Goal: Task Accomplishment & Management: Manage account settings

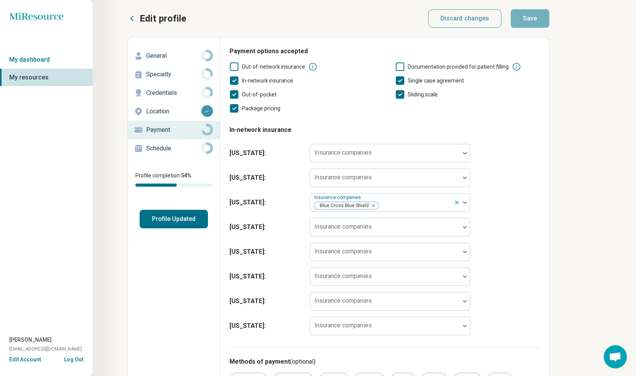
scroll to position [4, 0]
click at [152, 77] on p "Specialty" at bounding box center [173, 74] width 55 height 9
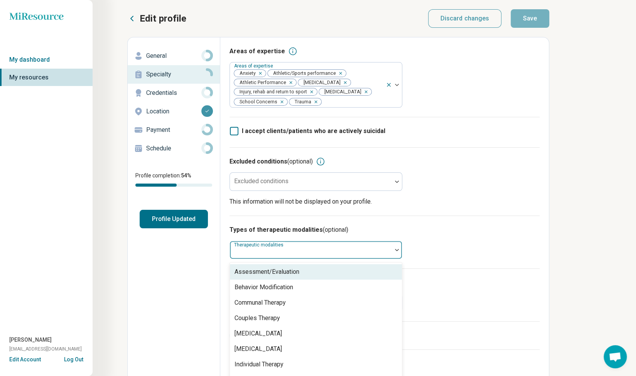
click at [396, 252] on div at bounding box center [397, 250] width 10 height 18
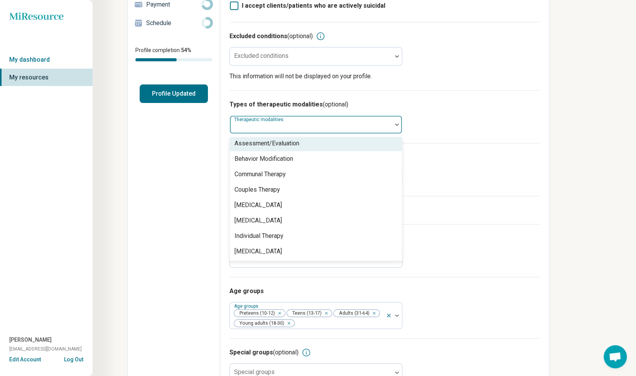
scroll to position [148, 0]
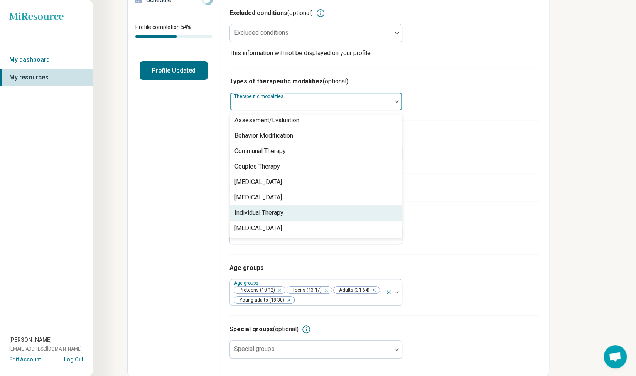
click at [323, 216] on div "Individual Therapy" at bounding box center [316, 212] width 172 height 15
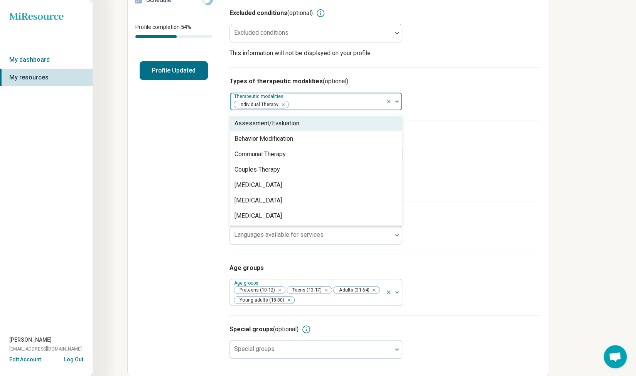
click at [308, 119] on div "Assessment/Evaluation" at bounding box center [316, 123] width 172 height 15
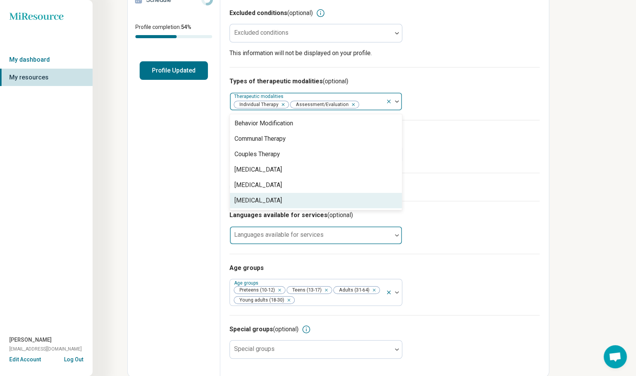
click at [375, 234] on div at bounding box center [311, 238] width 156 height 11
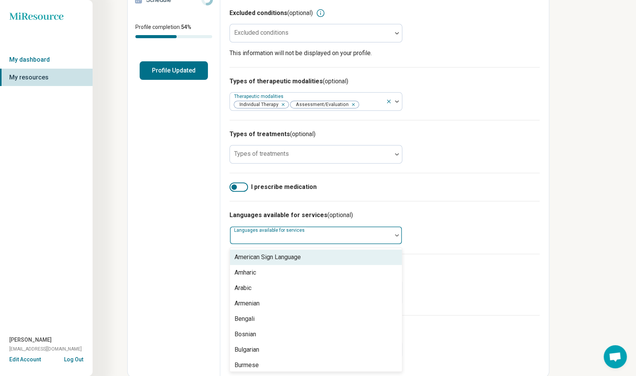
click at [507, 216] on h3 "Languages available for services (optional)" at bounding box center [384, 215] width 310 height 9
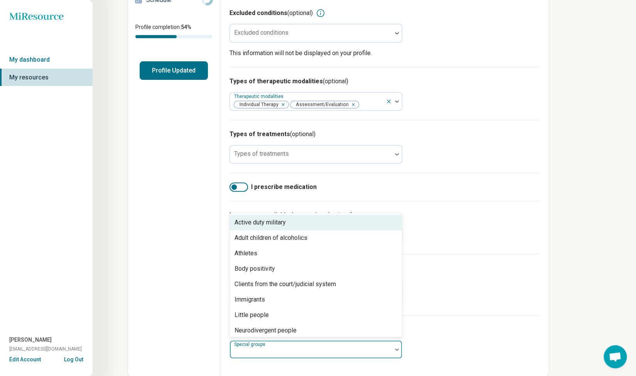
click at [395, 348] on img at bounding box center [397, 349] width 4 height 2
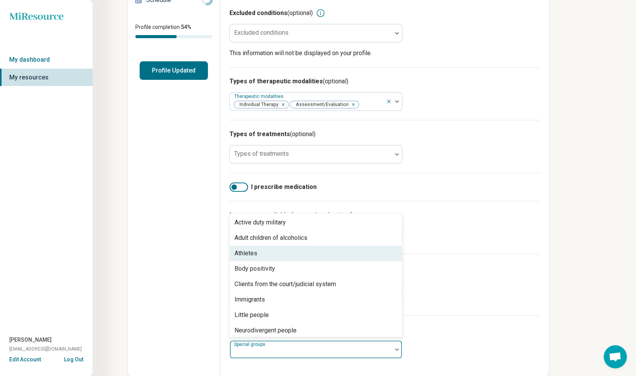
click at [324, 250] on div "Athletes" at bounding box center [316, 253] width 172 height 15
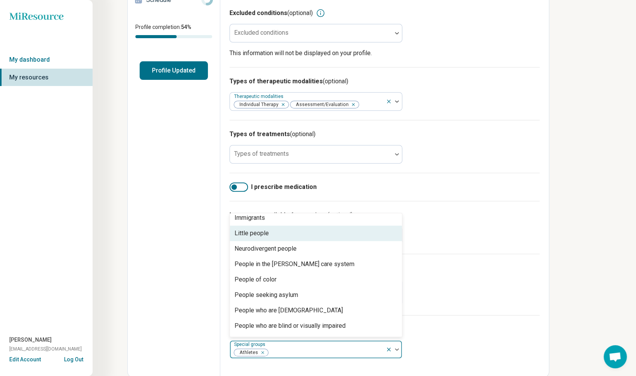
scroll to position [77, 0]
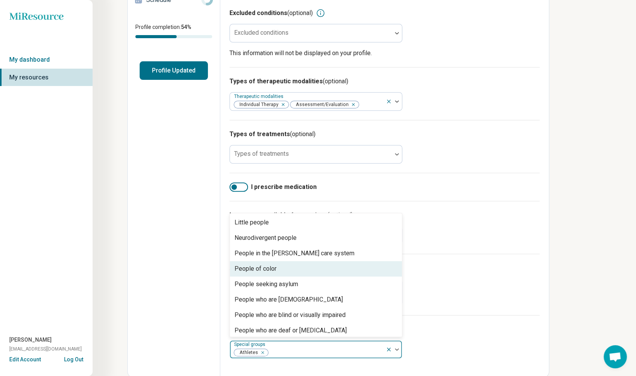
click at [357, 266] on div "People of color" at bounding box center [316, 268] width 172 height 15
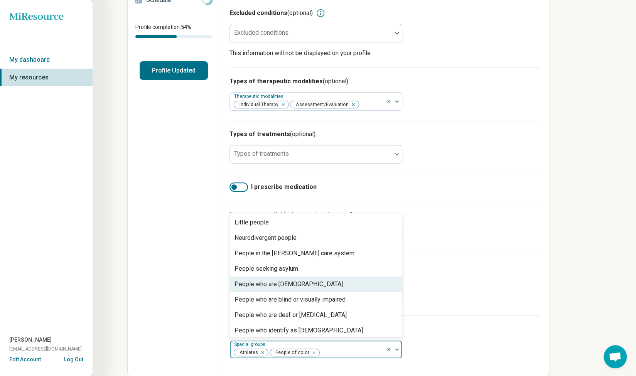
click at [358, 284] on div "People who are [DEMOGRAPHIC_DATA]" at bounding box center [316, 283] width 172 height 15
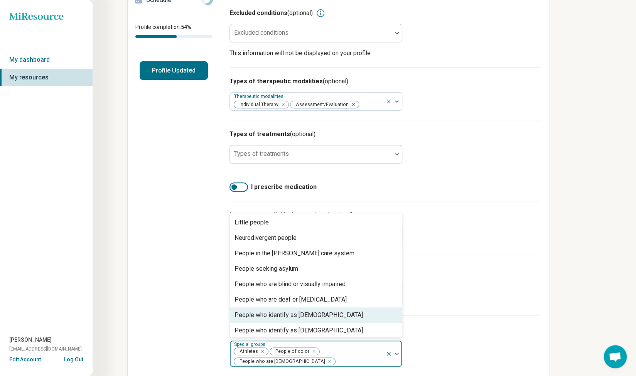
click at [347, 320] on div "People who identify as [DEMOGRAPHIC_DATA]" at bounding box center [316, 314] width 172 height 15
click at [347, 320] on div "People with disabilities" at bounding box center [316, 314] width 172 height 15
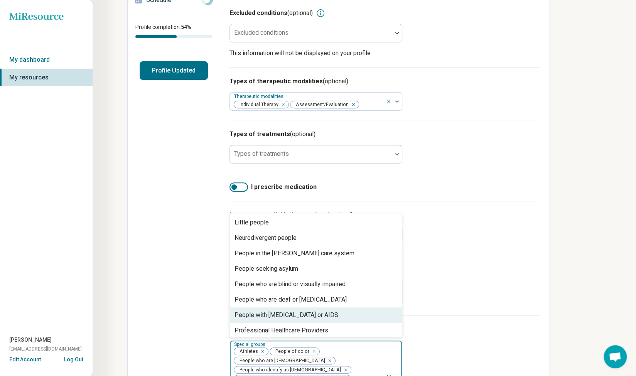
click at [347, 320] on div "People with [MEDICAL_DATA] or AIDS" at bounding box center [316, 314] width 172 height 15
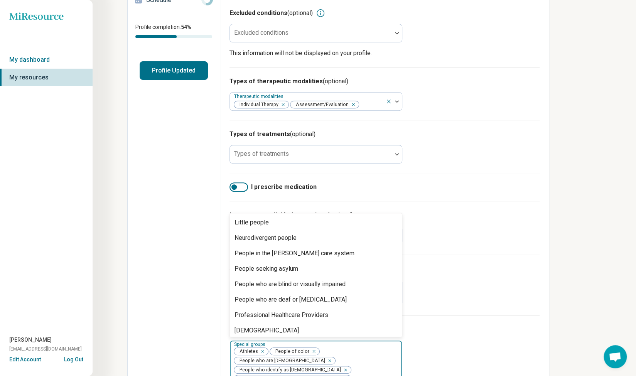
scroll to position [96, 0]
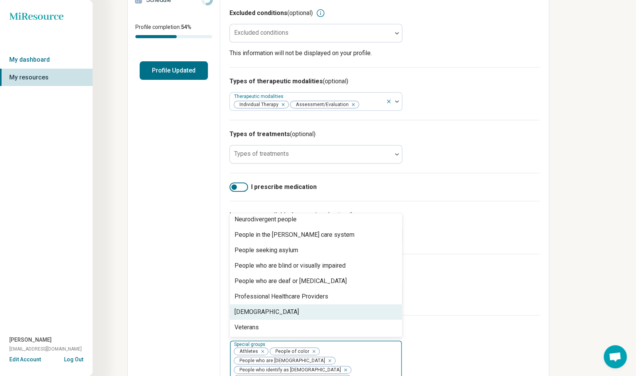
click at [347, 312] on div "[DEMOGRAPHIC_DATA]" at bounding box center [316, 311] width 172 height 15
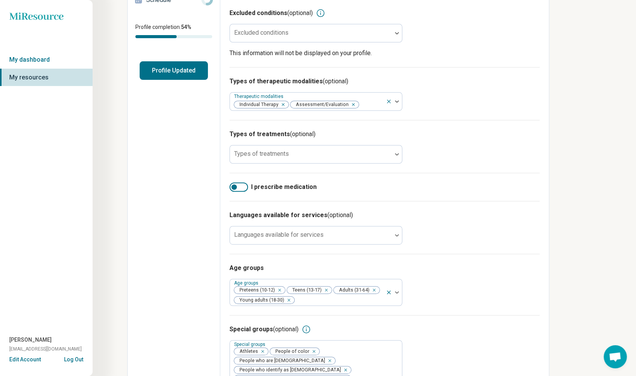
click at [602, 271] on div "Miresource logo My dashboard My resources [PERSON_NAME] [EMAIL_ADDRESS][DOMAIN_…" at bounding box center [318, 151] width 636 height 599
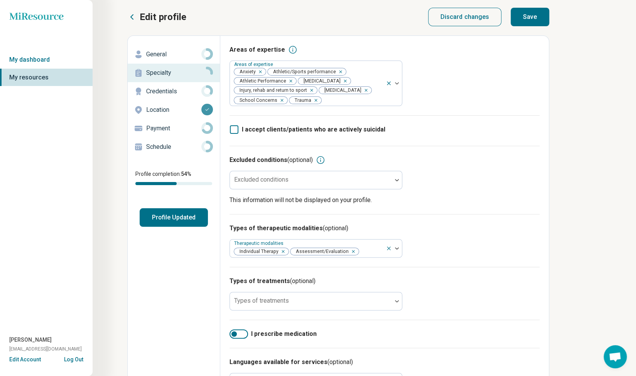
scroll to position [0, 0]
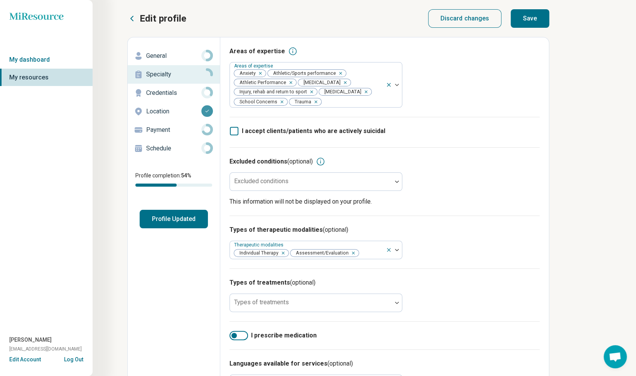
click at [172, 220] on button "Profile Updated" at bounding box center [174, 219] width 68 height 19
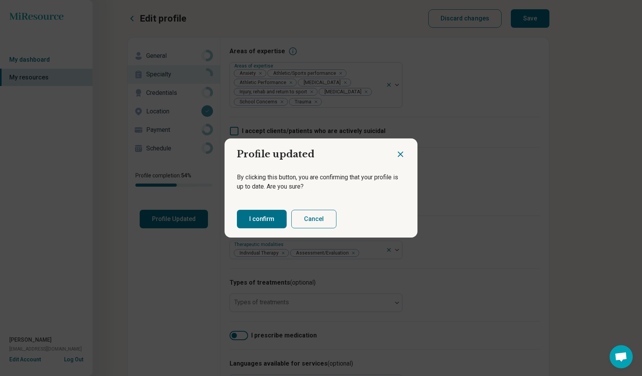
click at [251, 216] on button "I confirm" at bounding box center [262, 219] width 50 height 19
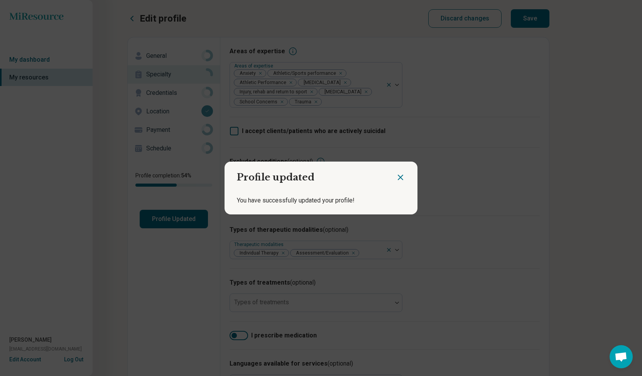
click at [399, 179] on icon "Close dialog" at bounding box center [400, 177] width 5 height 5
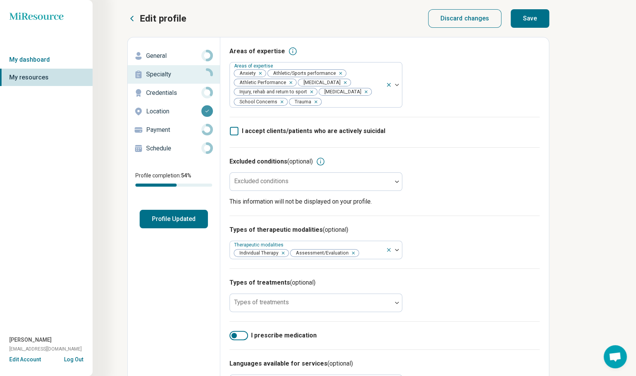
click at [526, 15] on button "Save" at bounding box center [529, 18] width 39 height 19
click at [161, 146] on p "Schedule" at bounding box center [173, 148] width 55 height 9
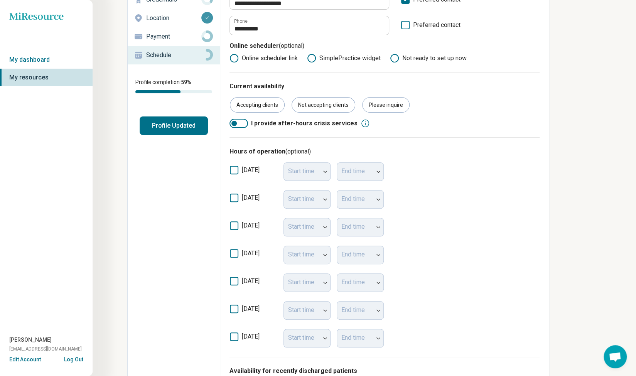
scroll to position [116, 0]
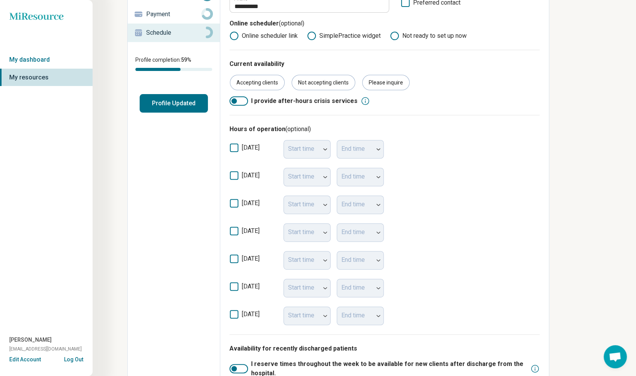
click at [234, 175] on icon at bounding box center [234, 175] width 8 height 8
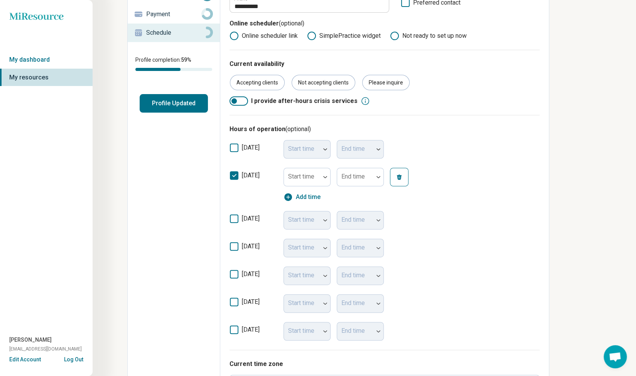
scroll to position [4, 0]
click at [236, 224] on label "[DATE]" at bounding box center [253, 221] width 48 height 15
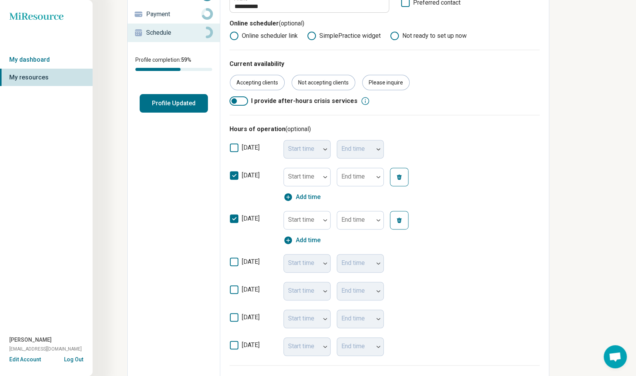
click at [233, 263] on icon at bounding box center [234, 262] width 8 height 8
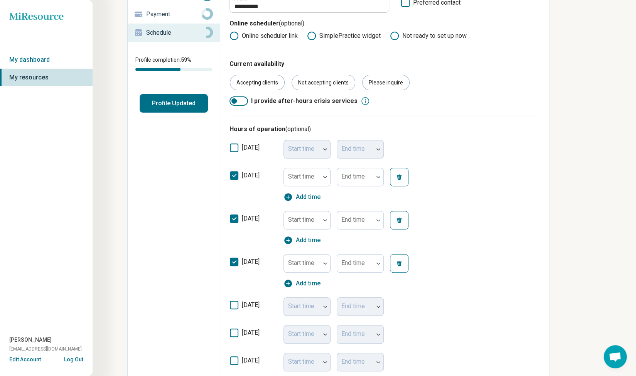
click at [231, 303] on icon at bounding box center [234, 305] width 8 height 8
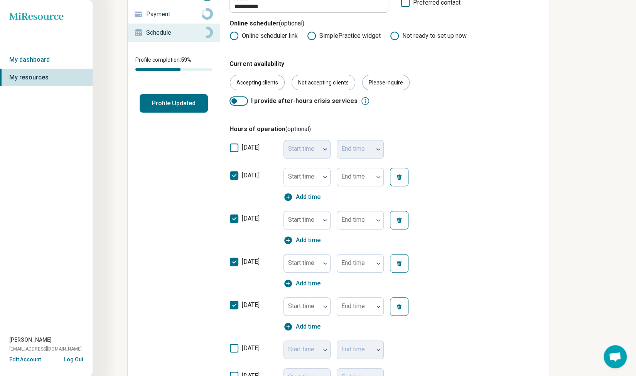
click at [234, 348] on icon at bounding box center [234, 348] width 8 height 8
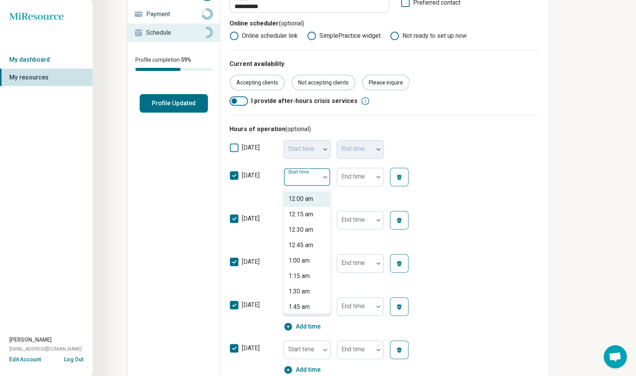
click at [323, 182] on div at bounding box center [325, 177] width 10 height 18
click at [317, 283] on div "12:00 pm" at bounding box center [307, 283] width 46 height 15
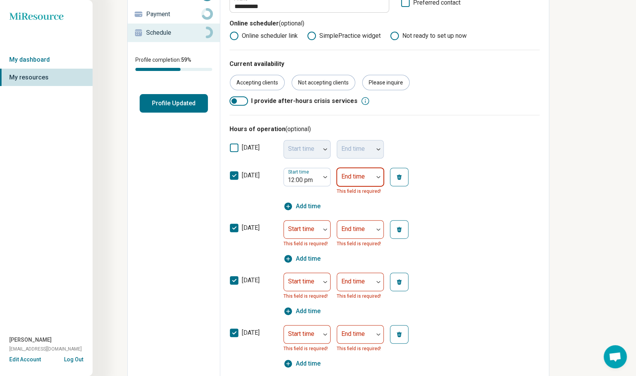
click at [373, 180] on div at bounding box center [355, 176] width 36 height 17
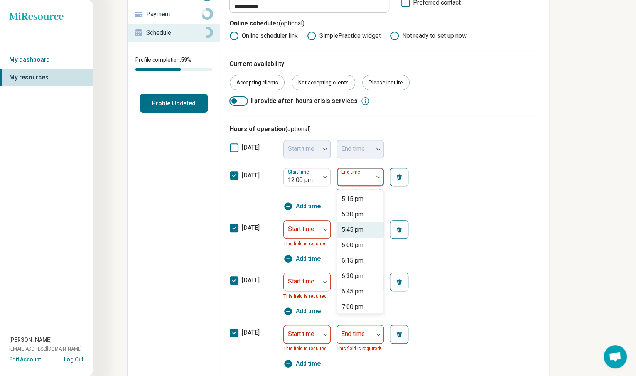
scroll to position [347, 0]
click at [353, 205] on div "6:00 pm" at bounding box center [353, 206] width 22 height 9
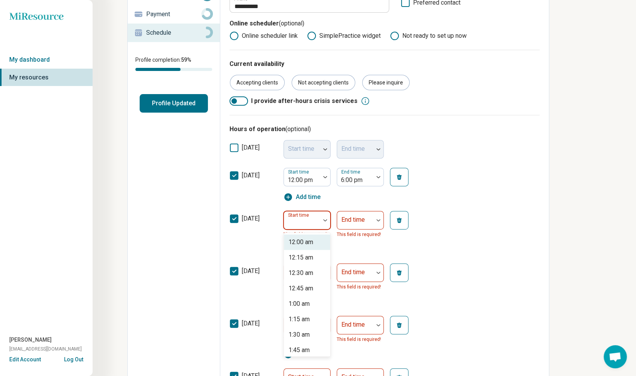
click at [325, 220] on img at bounding box center [325, 220] width 4 height 2
click at [312, 252] on div "12:00 pm" at bounding box center [300, 249] width 25 height 9
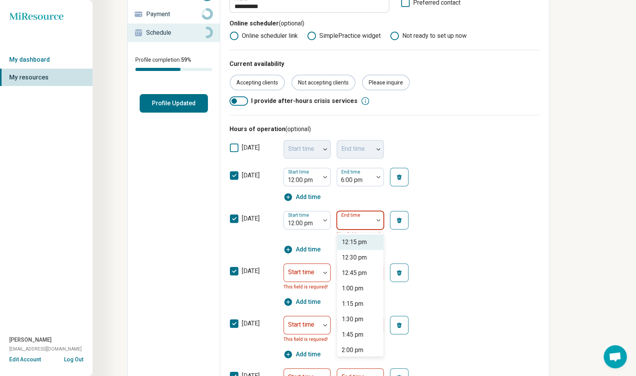
click at [376, 221] on div at bounding box center [378, 220] width 10 height 18
click at [360, 290] on div "6:00 pm" at bounding box center [353, 288] width 22 height 9
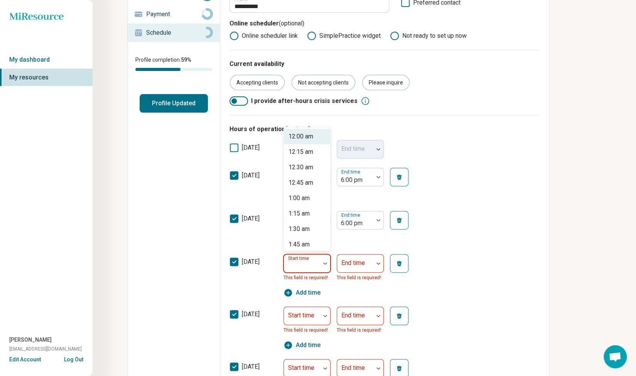
click at [305, 269] on div at bounding box center [302, 266] width 30 height 11
click at [325, 261] on div at bounding box center [325, 263] width 10 height 18
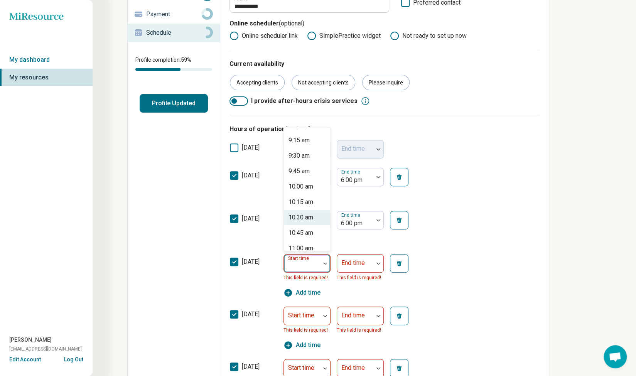
scroll to position [578, 0]
click at [311, 241] on div "11:00 am" at bounding box center [307, 236] width 46 height 15
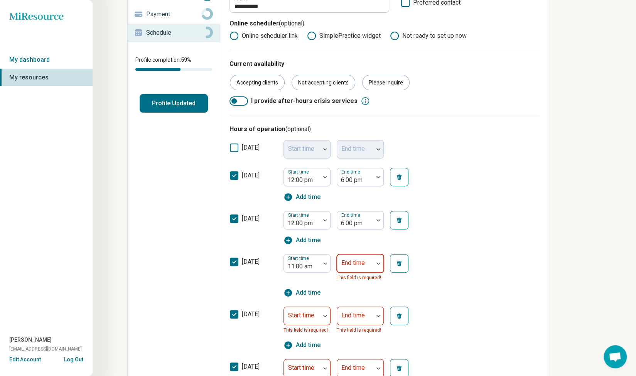
click at [367, 264] on div at bounding box center [355, 266] width 30 height 11
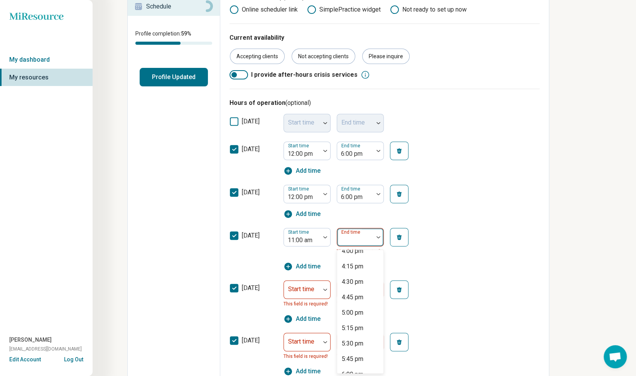
scroll to position [347, 0]
click at [364, 326] on div "6:00 pm" at bounding box center [360, 328] width 46 height 15
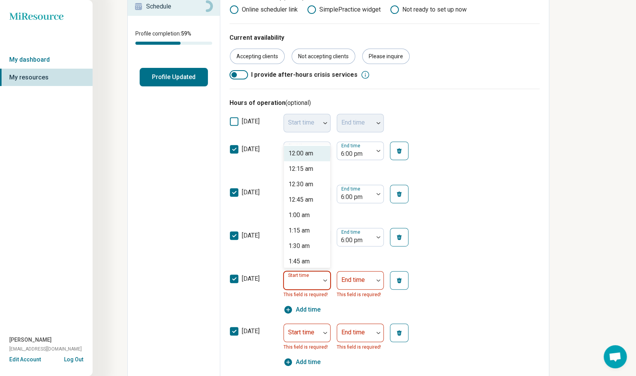
click at [320, 282] on div at bounding box center [302, 280] width 36 height 17
click at [312, 219] on div "11:00 am" at bounding box center [307, 214] width 46 height 15
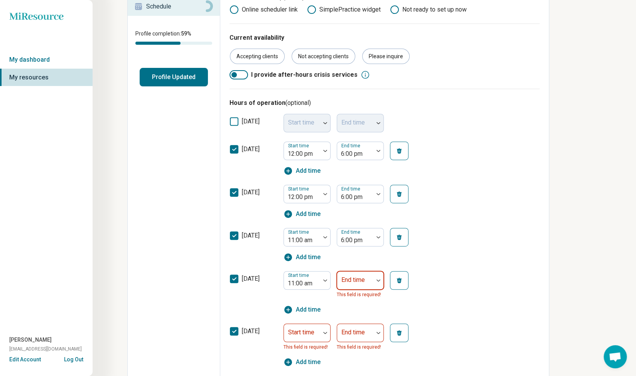
click at [369, 284] on div at bounding box center [355, 283] width 30 height 11
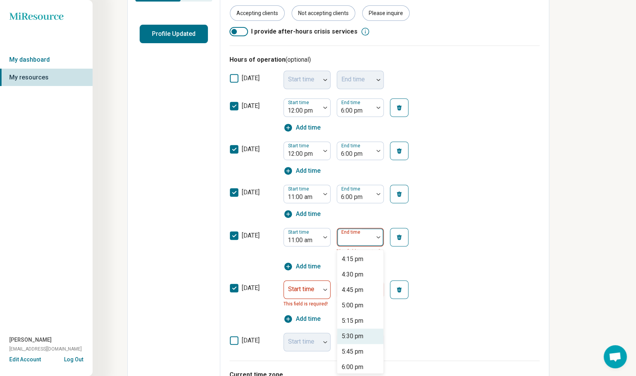
scroll to position [347, 0]
click at [364, 322] on div "6:00 pm" at bounding box center [360, 328] width 46 height 15
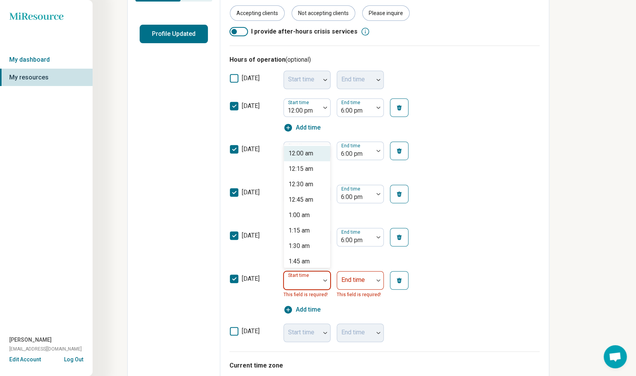
click at [320, 284] on div at bounding box center [302, 280] width 36 height 17
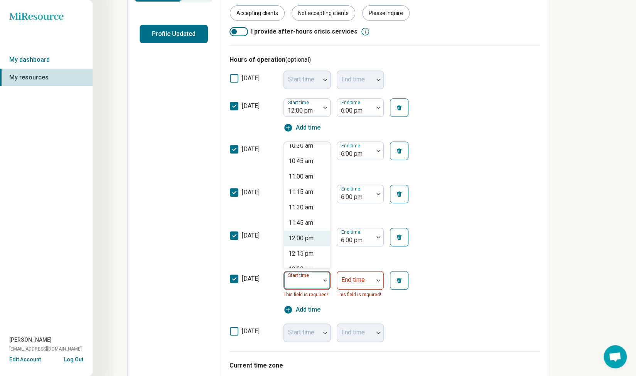
click at [316, 242] on div "12:00 pm" at bounding box center [307, 238] width 46 height 15
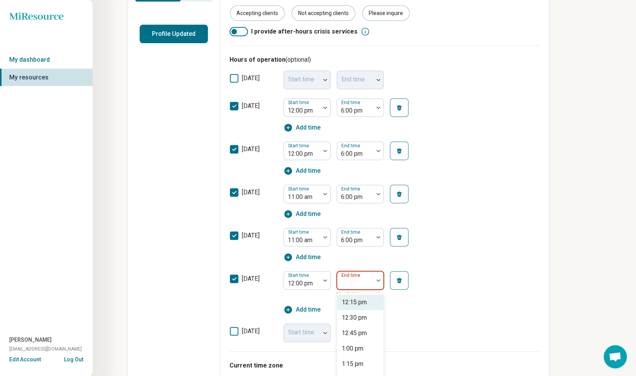
click at [372, 279] on div at bounding box center [355, 280] width 36 height 17
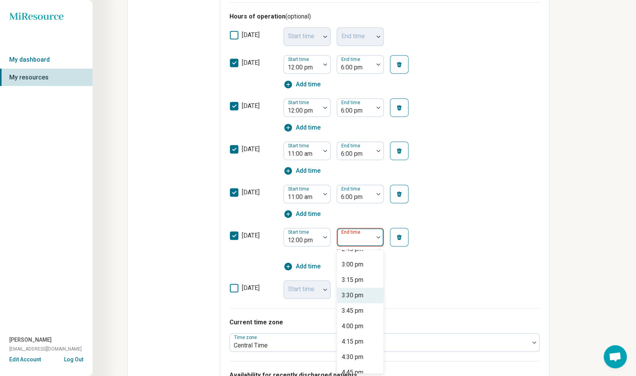
scroll to position [154, 0]
click at [363, 280] on div "3:00 pm" at bounding box center [360, 274] width 46 height 15
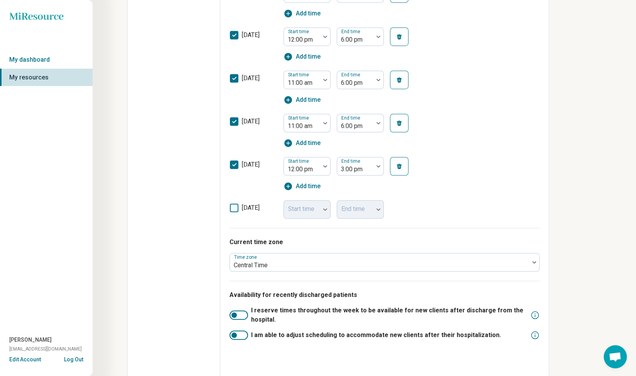
scroll to position [302, 0]
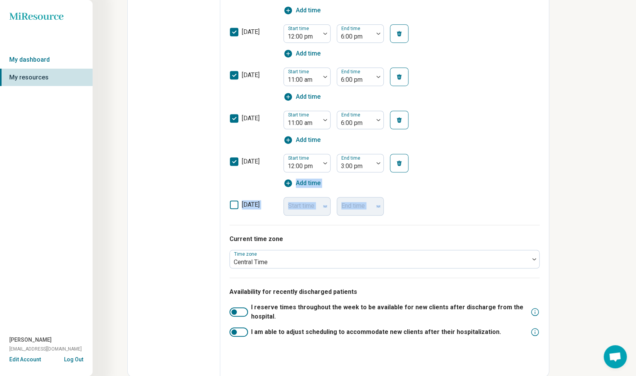
drag, startPoint x: 635, startPoint y: 197, endPoint x: 640, endPoint y: 152, distance: 45.1
click at [635, 152] on html "**********" at bounding box center [318, 37] width 636 height 679
click at [566, 150] on div "**********" at bounding box center [318, 37] width 636 height 679
click at [234, 330] on div at bounding box center [233, 331] width 5 height 5
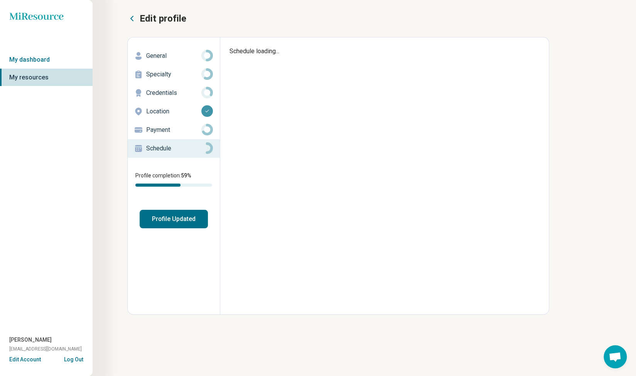
scroll to position [0, 0]
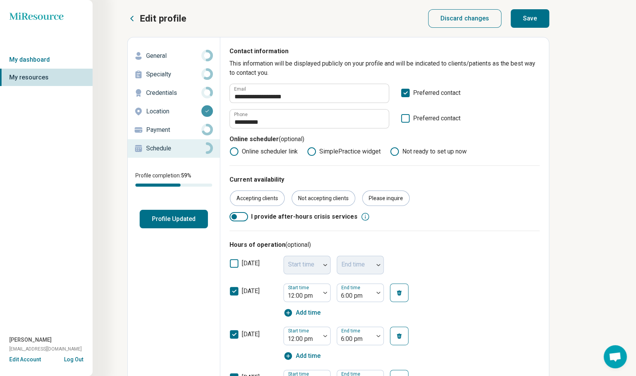
click at [229, 218] on div "**********" at bounding box center [384, 373] width 329 height 673
click at [234, 219] on div at bounding box center [238, 216] width 19 height 9
click at [190, 222] on button "Profile Updated" at bounding box center [174, 219] width 68 height 19
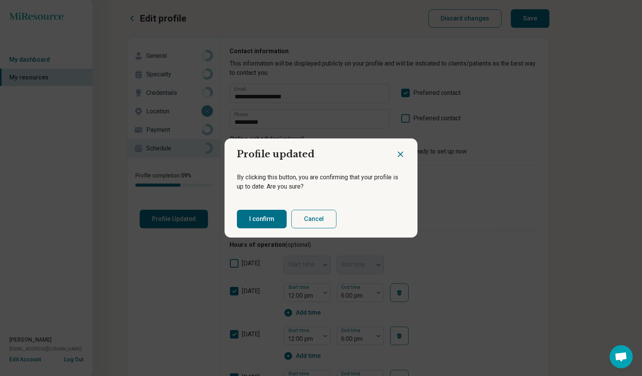
click at [259, 223] on button "I confirm" at bounding box center [262, 219] width 50 height 19
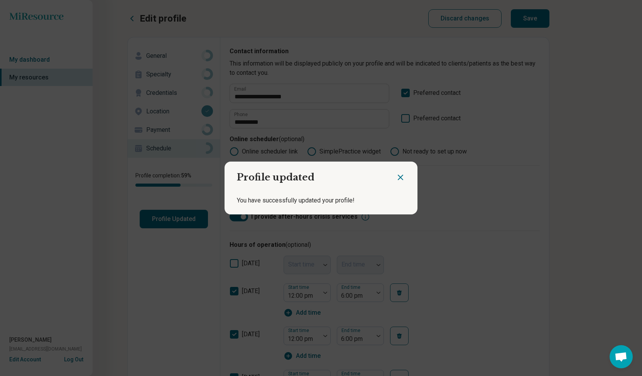
click at [401, 176] on icon "Close dialog" at bounding box center [400, 177] width 9 height 9
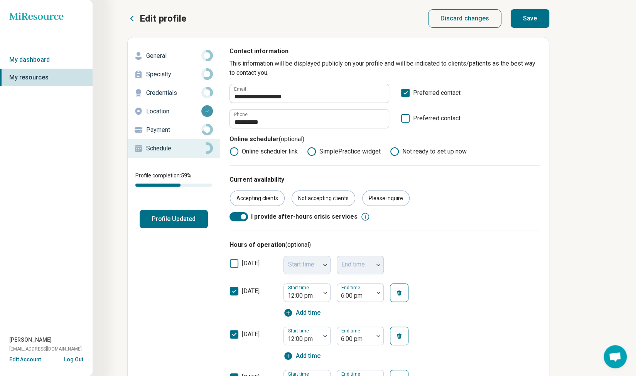
click at [532, 22] on button "Save" at bounding box center [529, 18] width 39 height 19
click at [530, 16] on button "Save" at bounding box center [529, 18] width 39 height 19
